Goal: Task Accomplishment & Management: Use online tool/utility

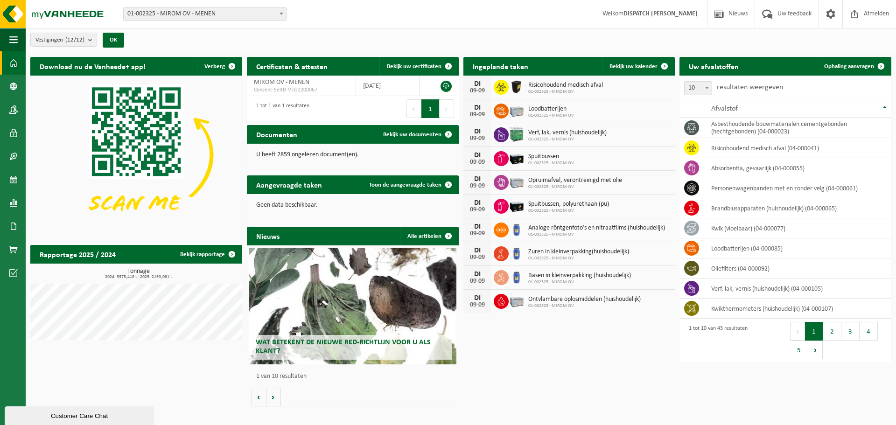
click at [187, 23] on div "Vestiging: 01-002325 - MIROM OV - MENEN 10-858243 - MALTHA - MIROM MENEN - MENE…" at bounding box center [448, 14] width 896 height 28
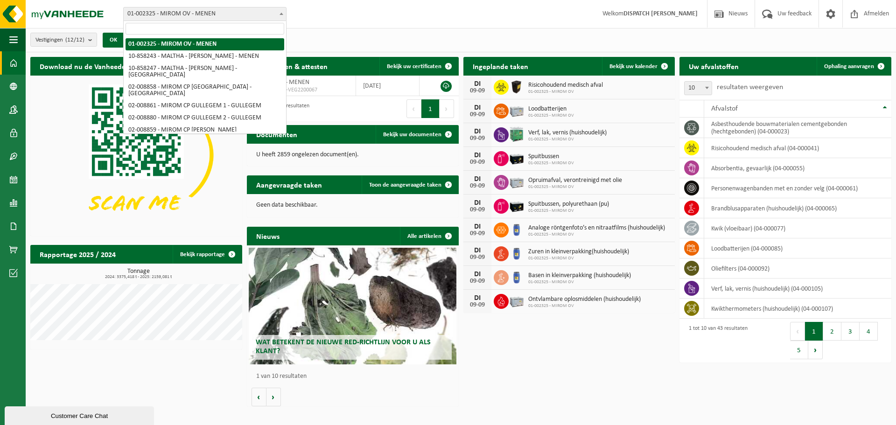
click at [190, 20] on span "01-002325 - MIROM OV - MENEN" at bounding box center [205, 13] width 162 height 13
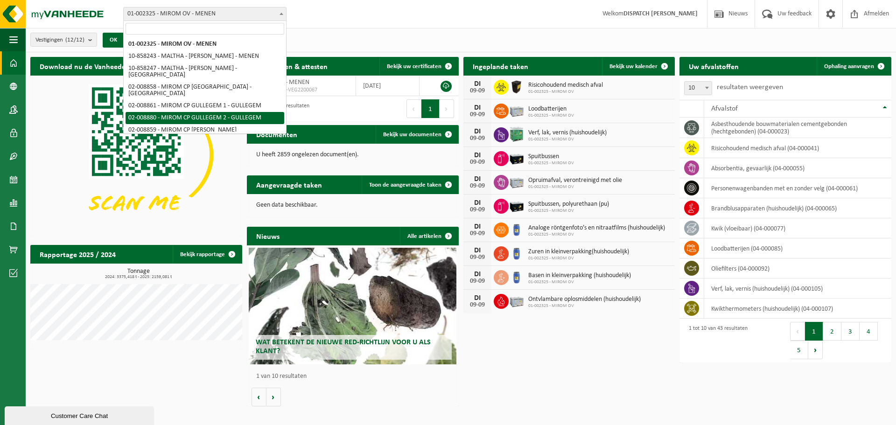
scroll to position [72, 0]
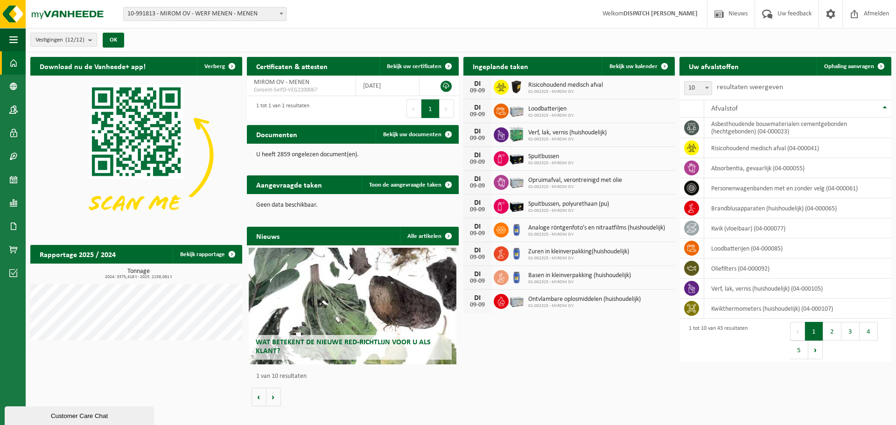
select select "169940"
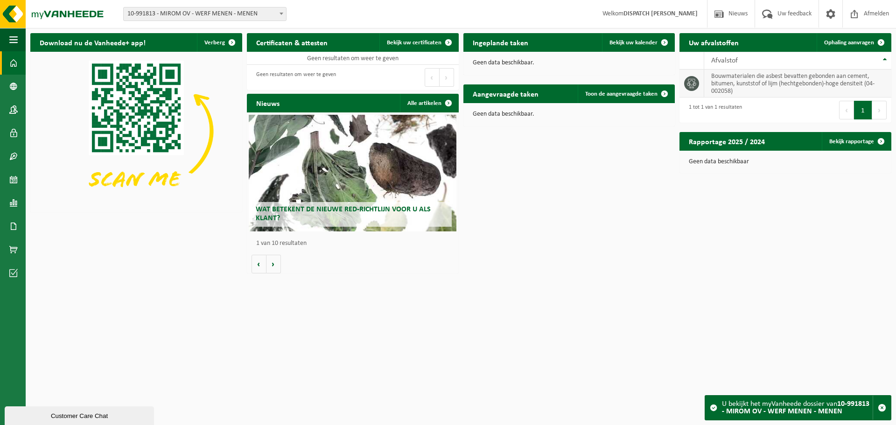
click at [783, 80] on td "bouwmaterialen die asbest bevatten gebonden aan cement, bitumen, kunststof of l…" at bounding box center [797, 83] width 187 height 28
click at [695, 83] on icon at bounding box center [691, 83] width 9 height 9
click at [766, 80] on td "bouwmaterialen die asbest bevatten gebonden aan cement, bitumen, kunststof of l…" at bounding box center [797, 83] width 187 height 28
click at [835, 42] on span "Ophaling aanvragen" at bounding box center [849, 43] width 50 height 6
